Goal: Transaction & Acquisition: Purchase product/service

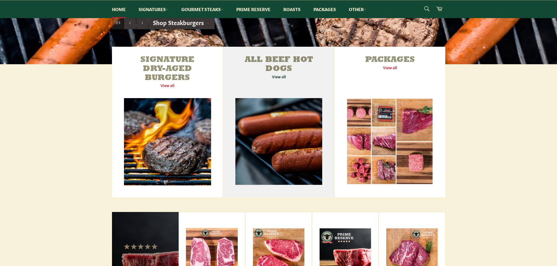
scroll to position [263, 0]
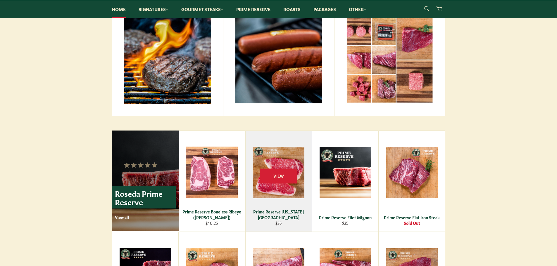
click at [294, 217] on div "Prime Reserve [US_STATE][GEOGRAPHIC_DATA]" at bounding box center [278, 214] width 59 height 11
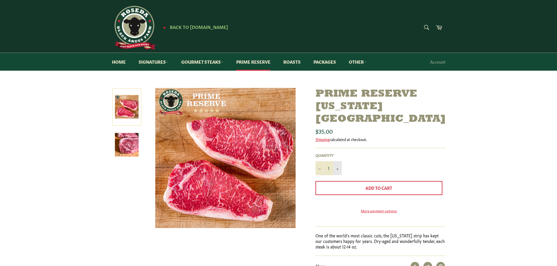
click at [338, 161] on button "+" at bounding box center [337, 168] width 9 height 14
type input "2"
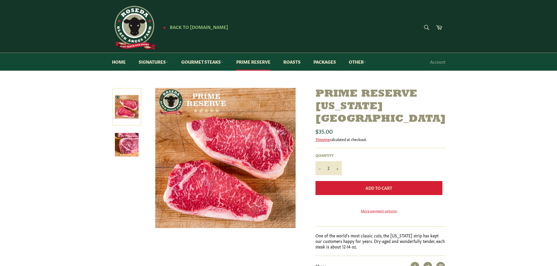
click at [391, 185] on span "Add to Cart" at bounding box center [378, 188] width 27 height 6
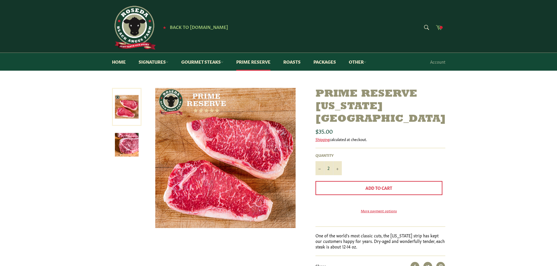
click at [441, 25] on icon at bounding box center [439, 27] width 6 height 6
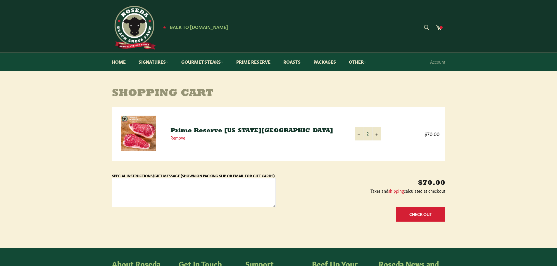
click at [415, 215] on button "Check Out" at bounding box center [420, 214] width 49 height 15
